Goal: Information Seeking & Learning: Stay updated

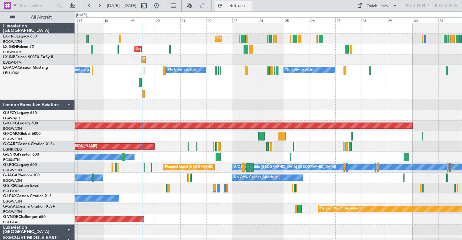
click at [251, 8] on span "Refresh" at bounding box center [237, 5] width 26 height 4
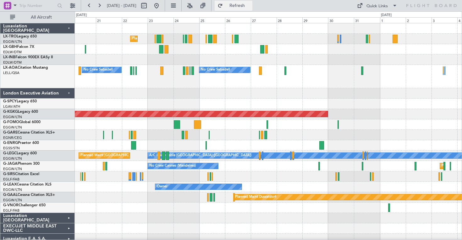
click at [251, 7] on span "Refresh" at bounding box center [237, 5] width 26 height 4
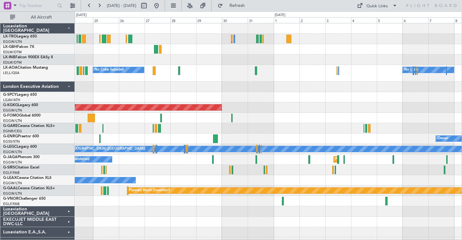
click at [304, 64] on div at bounding box center [268, 59] width 387 height 10
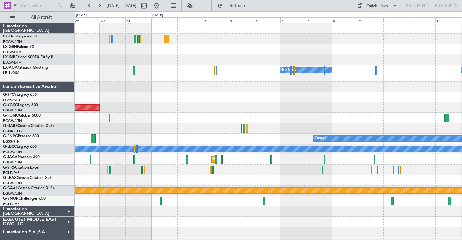
click at [297, 49] on div at bounding box center [268, 49] width 387 height 10
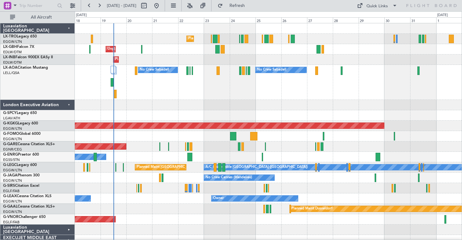
click at [306, 98] on div "No Crew Sabadell No Crew Sabadell No Crew Luxembourg (Findel)" at bounding box center [268, 82] width 387 height 35
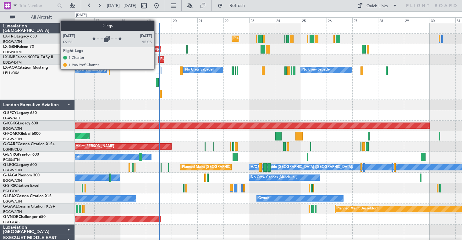
click at [157, 69] on div at bounding box center [158, 70] width 5 height 8
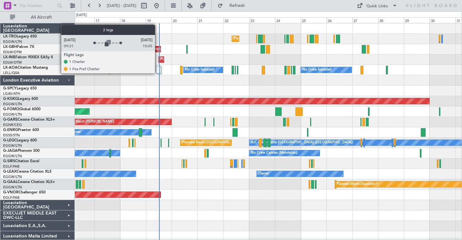
click at [158, 73] on div at bounding box center [158, 70] width 5 height 8
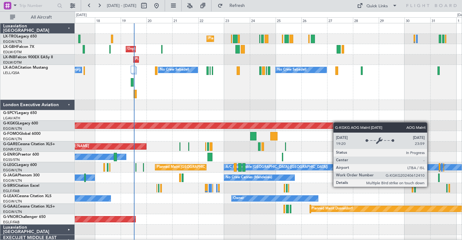
click at [332, 129] on div "Planned Maint [GEOGRAPHIC_DATA] ([GEOGRAPHIC_DATA]) Unplanned Maint [GEOGRAPHIC…" at bounding box center [268, 149] width 387 height 253
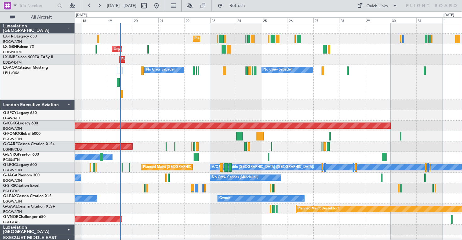
click at [316, 111] on div "Planned Maint [GEOGRAPHIC_DATA] ([GEOGRAPHIC_DATA]) Unplanned Maint [GEOGRAPHIC…" at bounding box center [268, 149] width 387 height 253
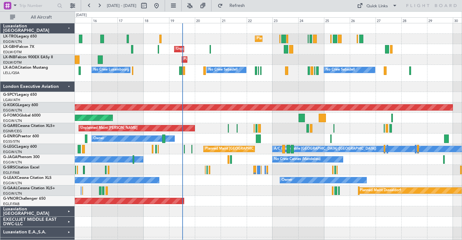
click at [238, 76] on div "No Crew Sabadell No Crew Sabadell No Crew Luxembourg (Findel)" at bounding box center [268, 73] width 387 height 17
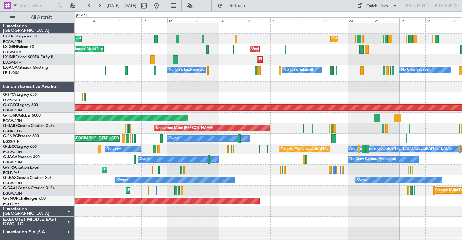
click at [239, 90] on div at bounding box center [268, 86] width 387 height 10
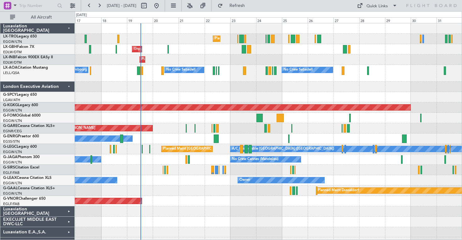
click at [221, 96] on div "Planned Maint [GEOGRAPHIC_DATA] ([GEOGRAPHIC_DATA]) Unplanned Maint [GEOGRAPHIC…" at bounding box center [268, 140] width 387 height 235
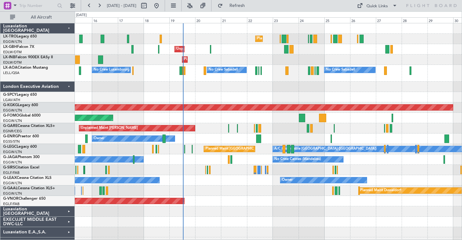
click at [249, 45] on div "Unplanned Maint [GEOGRAPHIC_DATA] ([GEOGRAPHIC_DATA]) [GEOGRAPHIC_DATA] ([GEOGR…" at bounding box center [268, 49] width 387 height 10
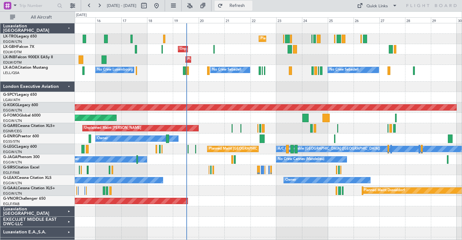
click at [246, 9] on button "Refresh" at bounding box center [234, 6] width 38 height 10
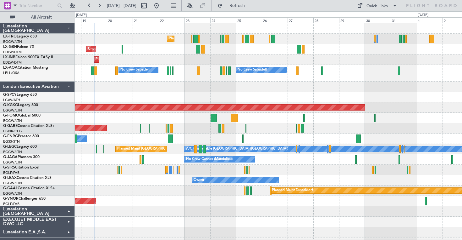
click at [198, 60] on div "Planned Maint Geneva (Cointrin)" at bounding box center [268, 59] width 387 height 10
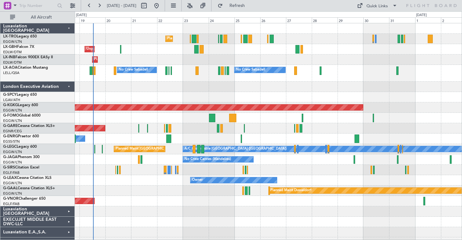
click at [170, 75] on div "No Crew Sabadell No Crew Sabadell No Crew Luxembourg (Findel) No Crew" at bounding box center [268, 73] width 387 height 17
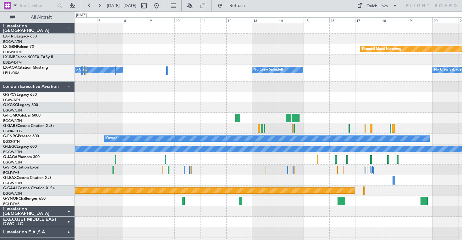
click at [157, 53] on div "Planned Maint Nurnberg" at bounding box center [268, 49] width 387 height 10
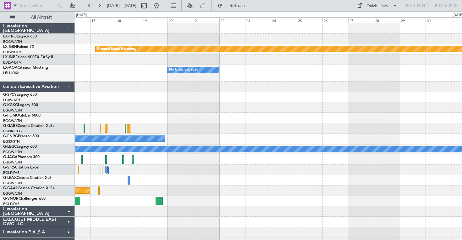
click at [147, 96] on div "Planned Maint Nurnberg No Crew Sabadell No Crew Sabadell Owner A/C Unavailable …" at bounding box center [268, 140] width 387 height 235
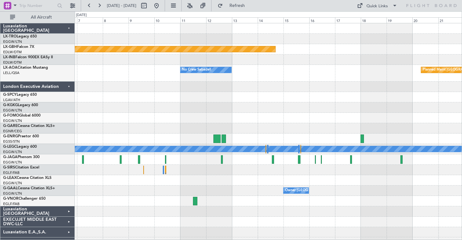
click at [109, 84] on div at bounding box center [268, 86] width 387 height 10
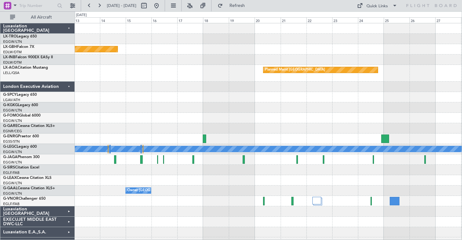
click at [193, 93] on div "Planned Maint Nurnberg Planned Maint [GEOGRAPHIC_DATA] No Crew Sabadell A/C Una…" at bounding box center [268, 140] width 387 height 235
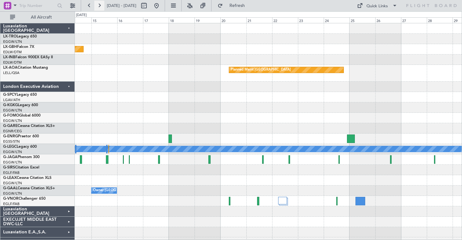
click at [99, 7] on button at bounding box center [99, 6] width 10 height 10
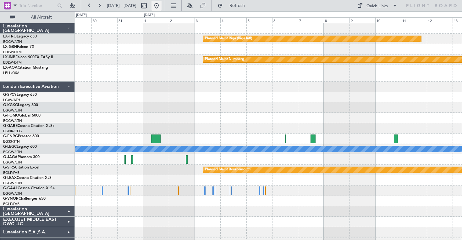
click at [162, 6] on button at bounding box center [157, 6] width 10 height 10
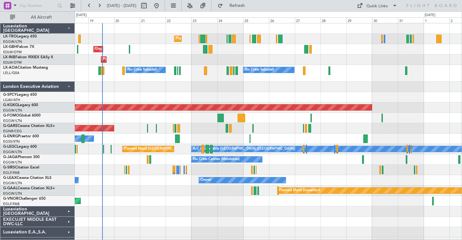
click at [190, 84] on div at bounding box center [268, 86] width 387 height 10
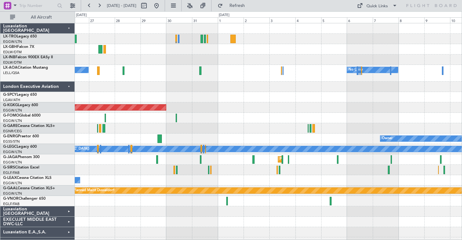
click at [173, 80] on div "No Crew Sabadell No Crew" at bounding box center [268, 73] width 387 height 17
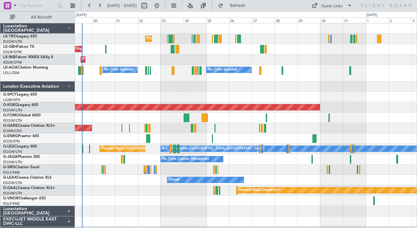
click at [321, 64] on div "Planned Maint Geneva (Cointrin)" at bounding box center [245, 59] width 341 height 10
click at [303, 54] on div "Planned Maint Geneva (Cointrin)" at bounding box center [245, 59] width 341 height 10
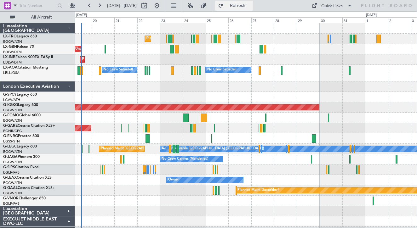
click at [245, 4] on button "Refresh" at bounding box center [234, 6] width 38 height 10
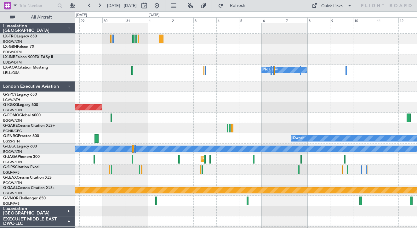
click at [148, 58] on div at bounding box center [245, 59] width 341 height 10
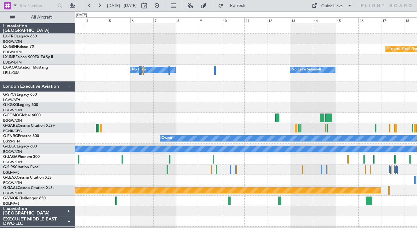
click at [215, 44] on div "Planned Maint Nurnberg No Crew No Crew Sabadell No Crew Sabadell Owner A/C Unav…" at bounding box center [245, 140] width 341 height 235
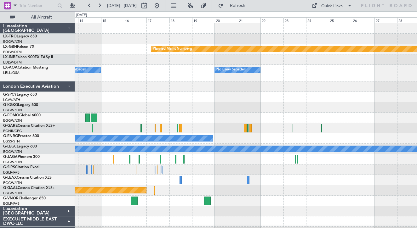
click at [122, 59] on div "Planned Maint Nurnberg No Crew Sabadell No Crew Sabadell Owner A/C Unavailable …" at bounding box center [245, 140] width 341 height 235
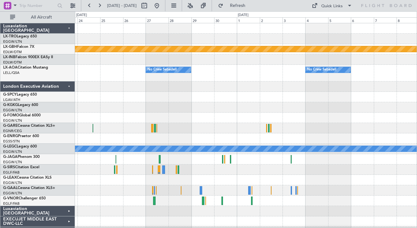
click at [118, 81] on div "No Crew Sabadell No Crew Sabadell No Crew Sabadell" at bounding box center [245, 73] width 341 height 17
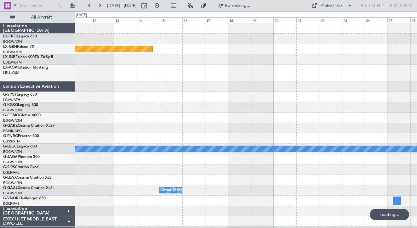
click at [151, 67] on div "Planned Maint Nurnberg A/C Unavailable [GEOGRAPHIC_DATA] ([GEOGRAPHIC_DATA]) Ow…" at bounding box center [245, 140] width 341 height 235
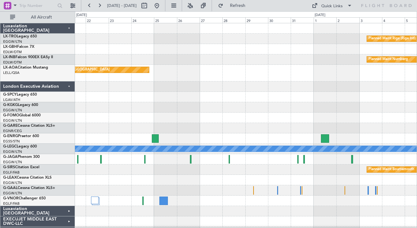
click at [121, 90] on div at bounding box center [245, 86] width 341 height 10
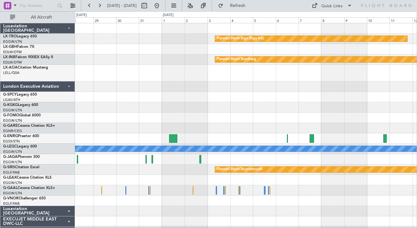
click at [154, 118] on div "Planned Maint Riga (Riga Intl) Planned Maint Nurnberg Planned Maint [GEOGRAPHIC…" at bounding box center [245, 140] width 341 height 235
